Goal: Information Seeking & Learning: Learn about a topic

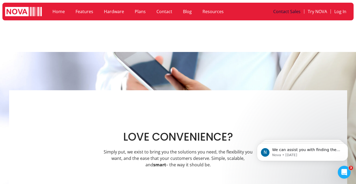
click at [291, 11] on link "Contact Sales" at bounding box center [287, 11] width 34 height 12
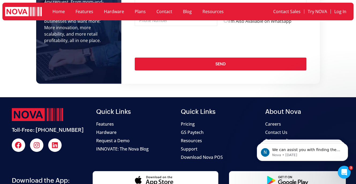
scroll to position [2025, 0]
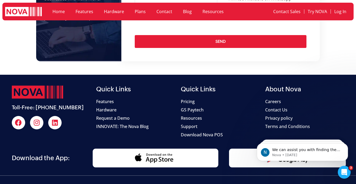
click at [283, 107] on span "Contact Us" at bounding box center [276, 110] width 22 height 6
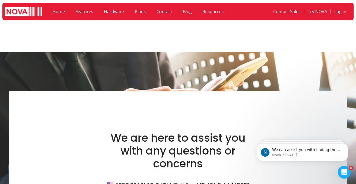
click at [61, 12] on link "Home" at bounding box center [58, 11] width 23 height 12
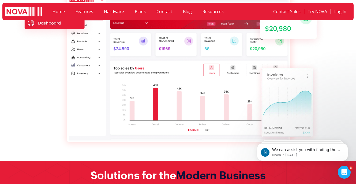
scroll to position [129, 0]
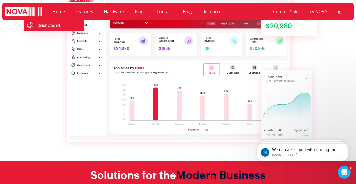
click at [117, 14] on link "Hardware" at bounding box center [114, 11] width 31 height 12
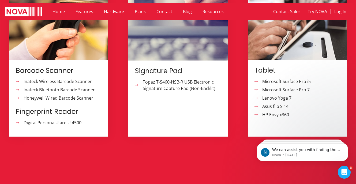
scroll to position [564, 0]
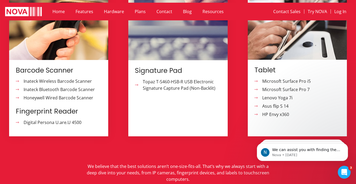
click at [284, 78] on span "Microsoft Surface Pro i5" at bounding box center [286, 81] width 50 height 6
click at [151, 79] on span "Topaz T-S460-HSB-R USB Electronic Signature Capture Pad (Non-Backlit)" at bounding box center [184, 85] width 84 height 13
click at [78, 120] on span "Digital Persona U.are.U 4500" at bounding box center [51, 122] width 59 height 6
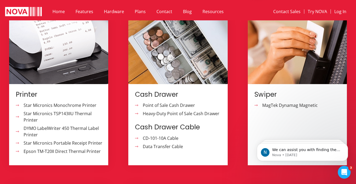
scroll to position [375, 0]
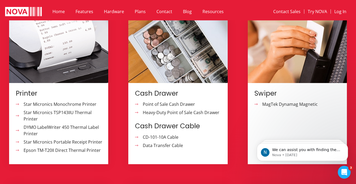
click at [152, 104] on span "Point of Sale Cash Drawer" at bounding box center [169, 104] width 54 height 6
click at [272, 104] on span "MagTek Dynamag Magnetic" at bounding box center [289, 104] width 57 height 6
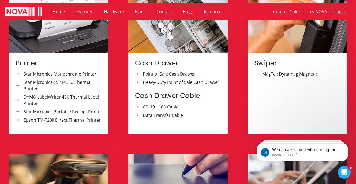
scroll to position [405, 0]
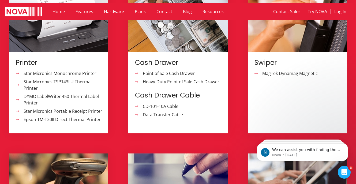
click at [68, 116] on span "Epson TM-T20II Direct Thermal Printer" at bounding box center [61, 119] width 79 height 6
click at [71, 93] on span "DYMO LabelWriter 450 Thermal Label Printer" at bounding box center [64, 99] width 84 height 13
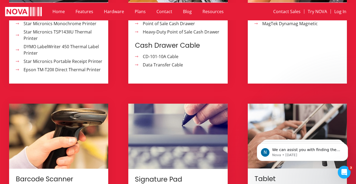
scroll to position [373, 0]
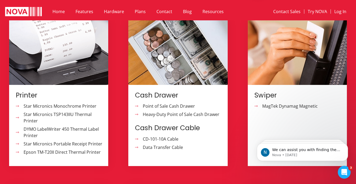
click at [161, 139] on span "CD-101-10A Cable" at bounding box center [160, 139] width 37 height 6
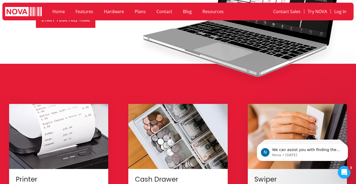
scroll to position [0, 0]
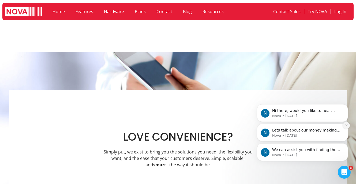
click at [347, 126] on icon "Dismiss notification" at bounding box center [346, 125] width 3 height 3
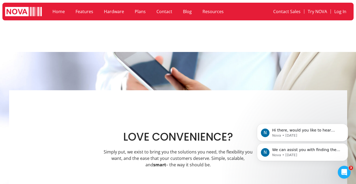
click at [347, 126] on icon "Dismiss notification" at bounding box center [347, 125] width 2 height 2
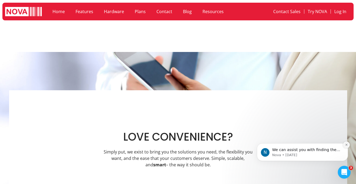
click at [347, 148] on button "Dismiss notification" at bounding box center [346, 145] width 7 height 7
